Goal: Task Accomplishment & Management: Use online tool/utility

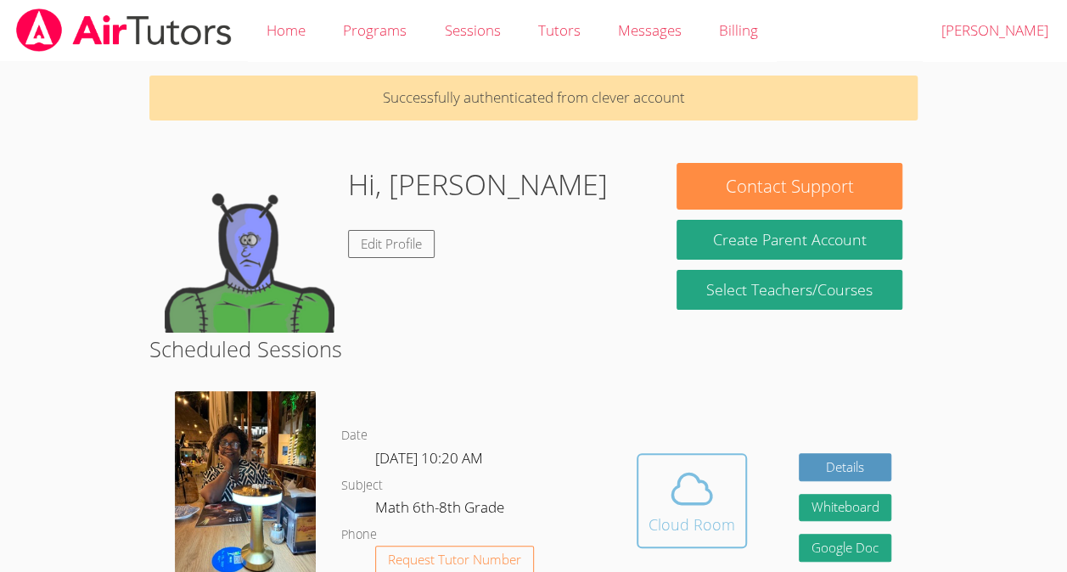
click at [671, 509] on icon at bounding box center [692, 489] width 48 height 48
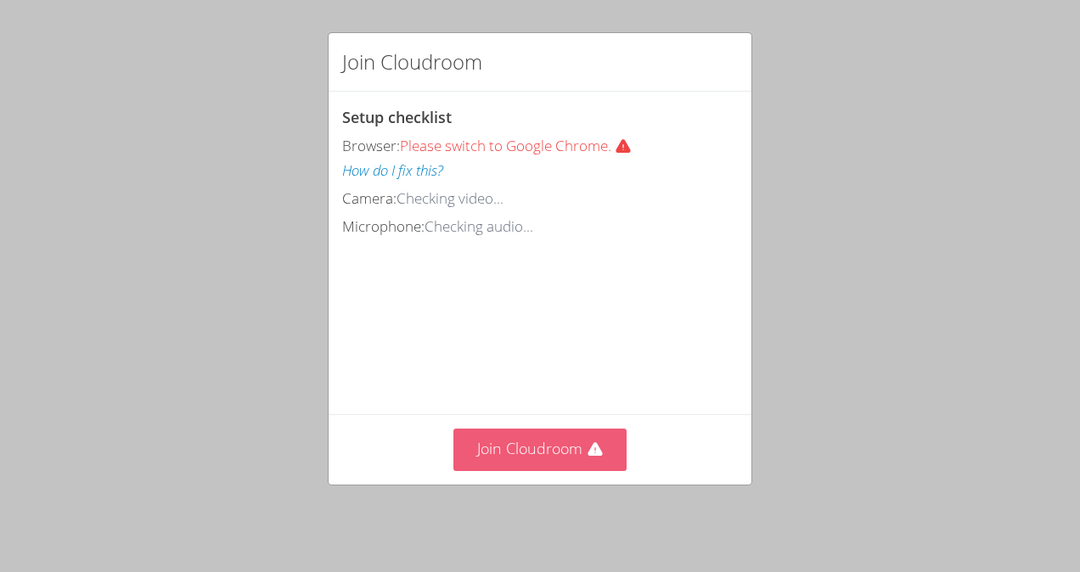
click at [541, 452] on button "Join Cloudroom" at bounding box center [540, 450] width 174 height 42
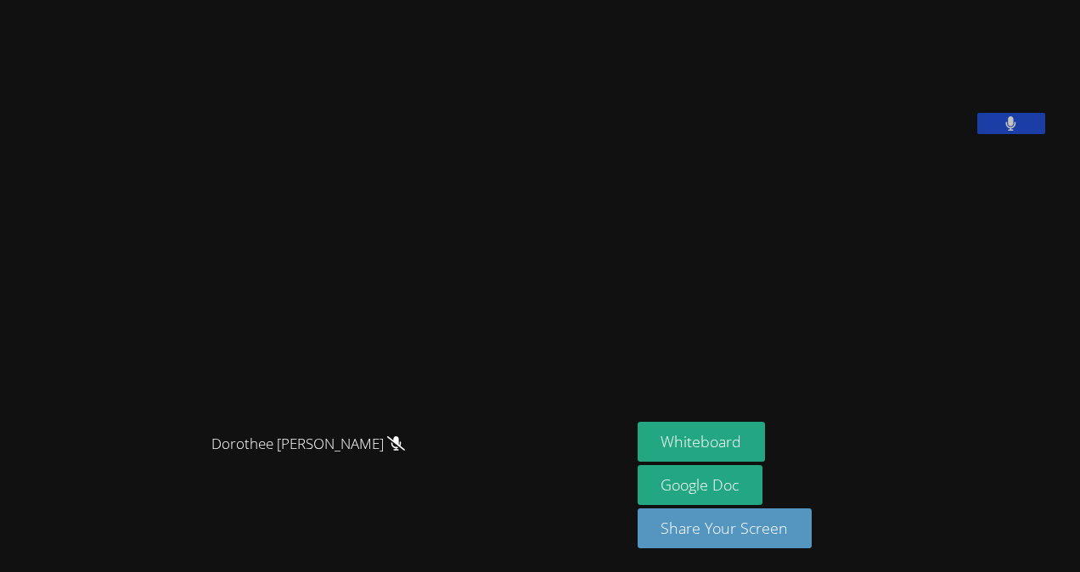
click at [541, 452] on div "Dorothee [PERSON_NAME]" at bounding box center [315, 459] width 617 height 68
click at [729, 432] on button "Whiteboard" at bounding box center [702, 442] width 128 height 40
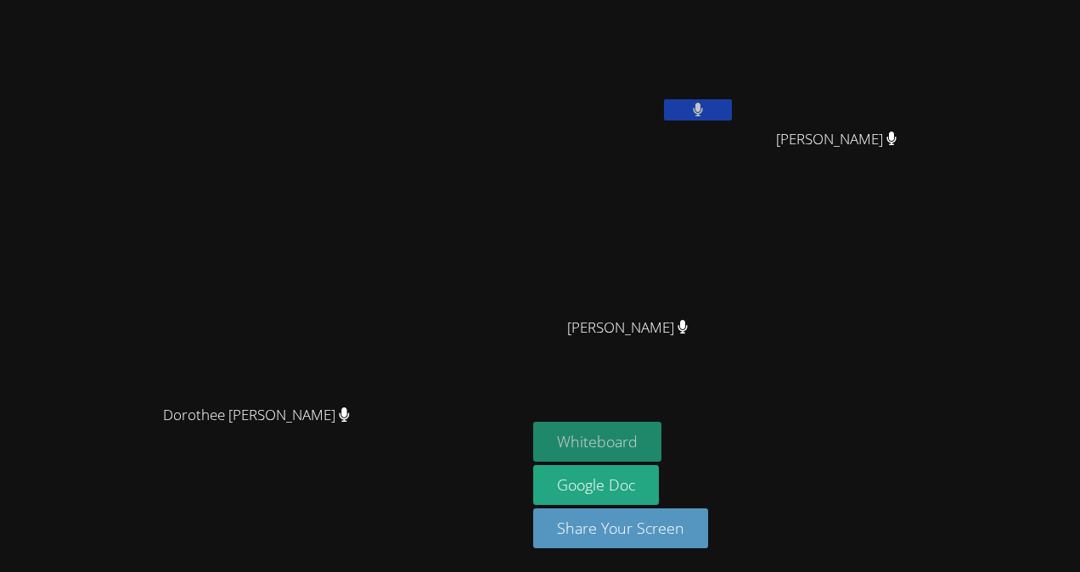
click at [661, 438] on button "Whiteboard" at bounding box center [597, 442] width 128 height 40
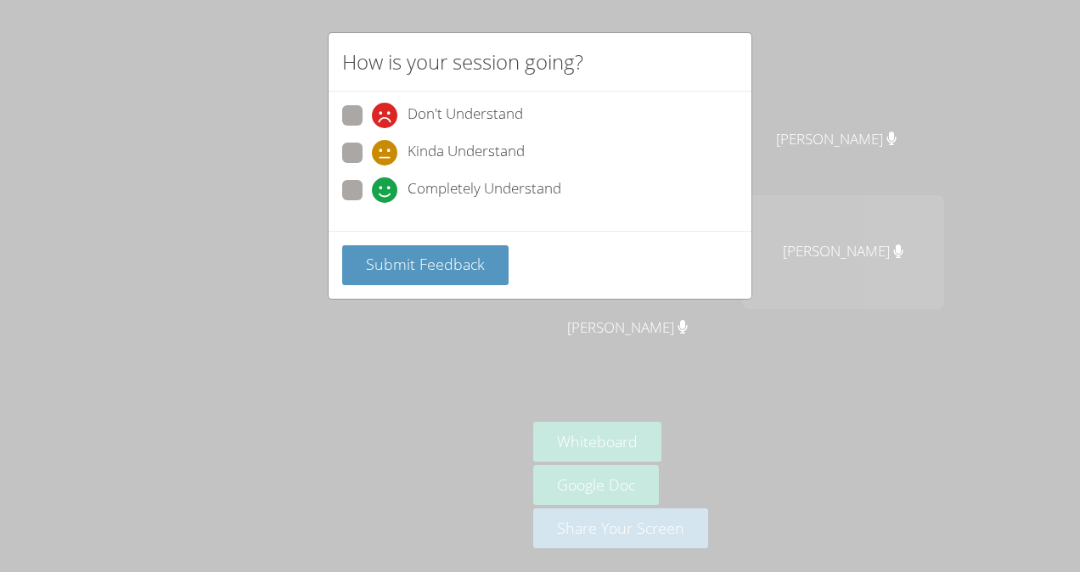
click at [372, 203] on span at bounding box center [372, 203] width 0 height 0
click at [372, 183] on input "Completely Understand" at bounding box center [379, 187] width 14 height 14
radio input "true"
click at [447, 261] on span "Submit Feedback" at bounding box center [425, 264] width 119 height 20
